Goal: Task Accomplishment & Management: Manage account settings

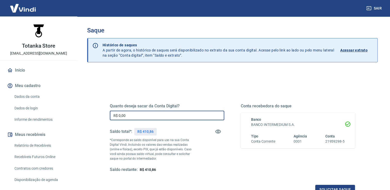
click at [147, 116] on input "R$ 0,00" at bounding box center [167, 116] width 114 height 10
type input "R$ 410,86"
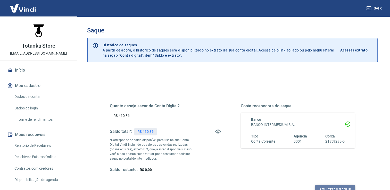
click at [321, 187] on button "Solicitar saque" at bounding box center [335, 190] width 40 height 10
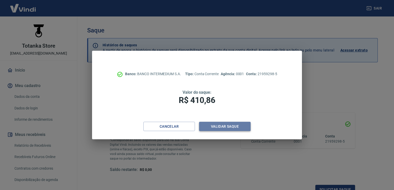
click at [235, 128] on button "Validar saque" at bounding box center [225, 127] width 52 height 10
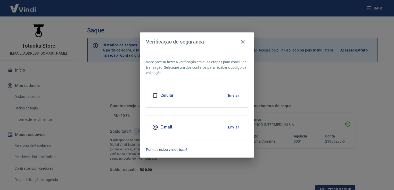
scroll to position [4, 0]
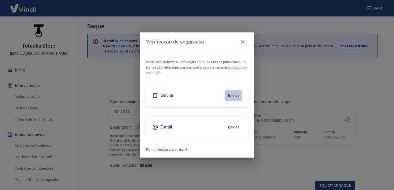
click at [234, 96] on button "Enviar" at bounding box center [233, 95] width 17 height 11
click at [231, 94] on body "Sair Totanka Store [EMAIL_ADDRESS][DOMAIN_NAME] Início Meu cadastro Dados da co…" at bounding box center [197, 91] width 394 height 190
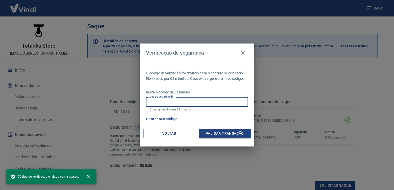
click at [205, 102] on input "Código de validação" at bounding box center [197, 102] width 102 height 10
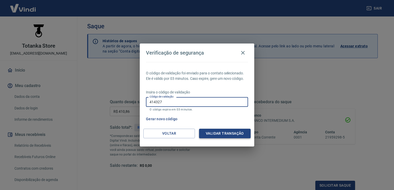
type input "414327"
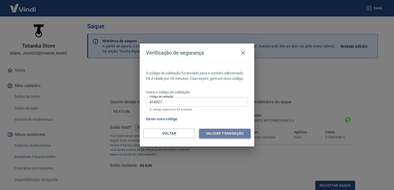
click at [210, 130] on button "Validar transação" at bounding box center [225, 134] width 52 height 10
